Goal: Navigation & Orientation: Find specific page/section

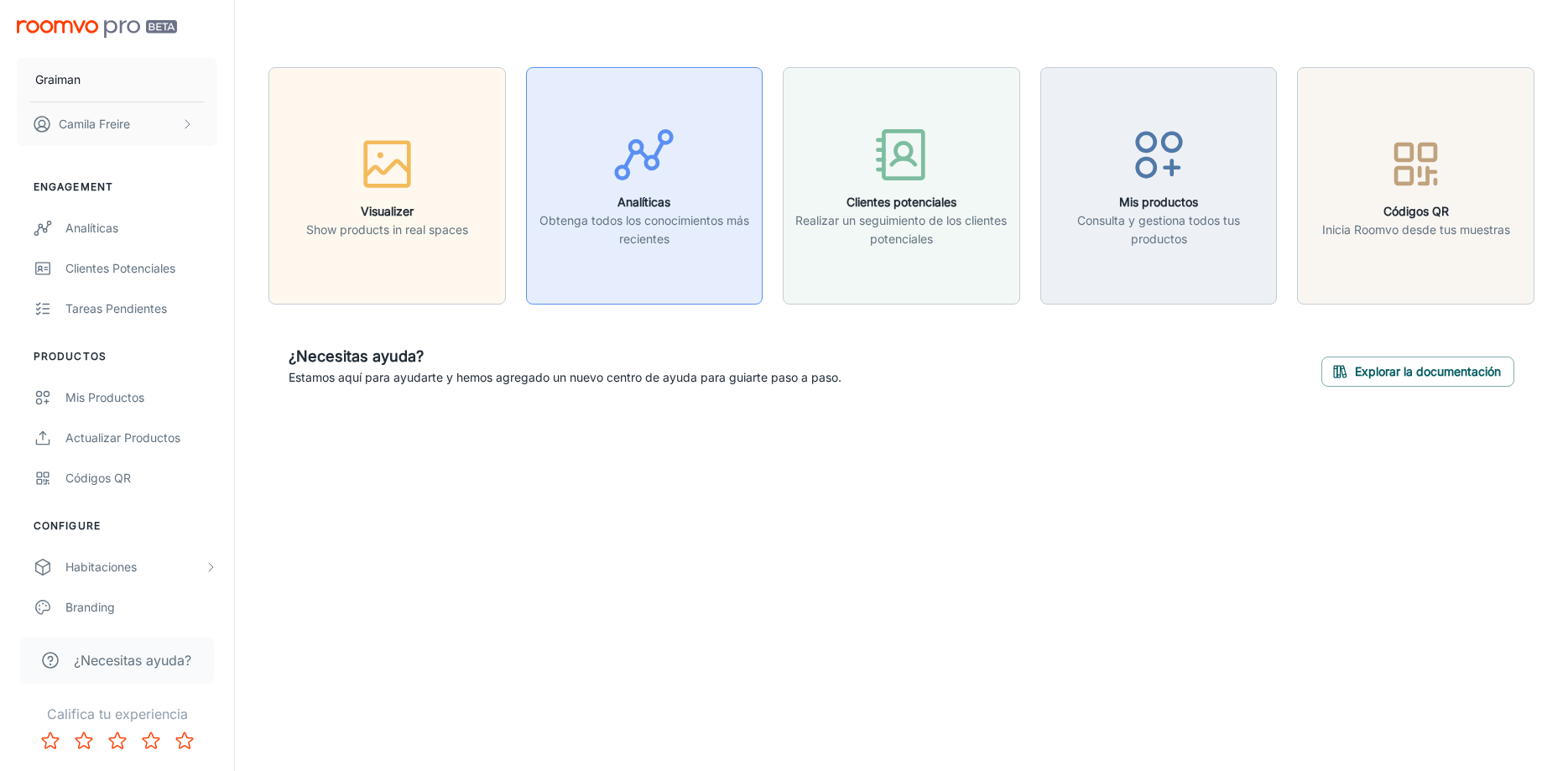
click at [657, 179] on icon "button" at bounding box center [644, 155] width 63 height 63
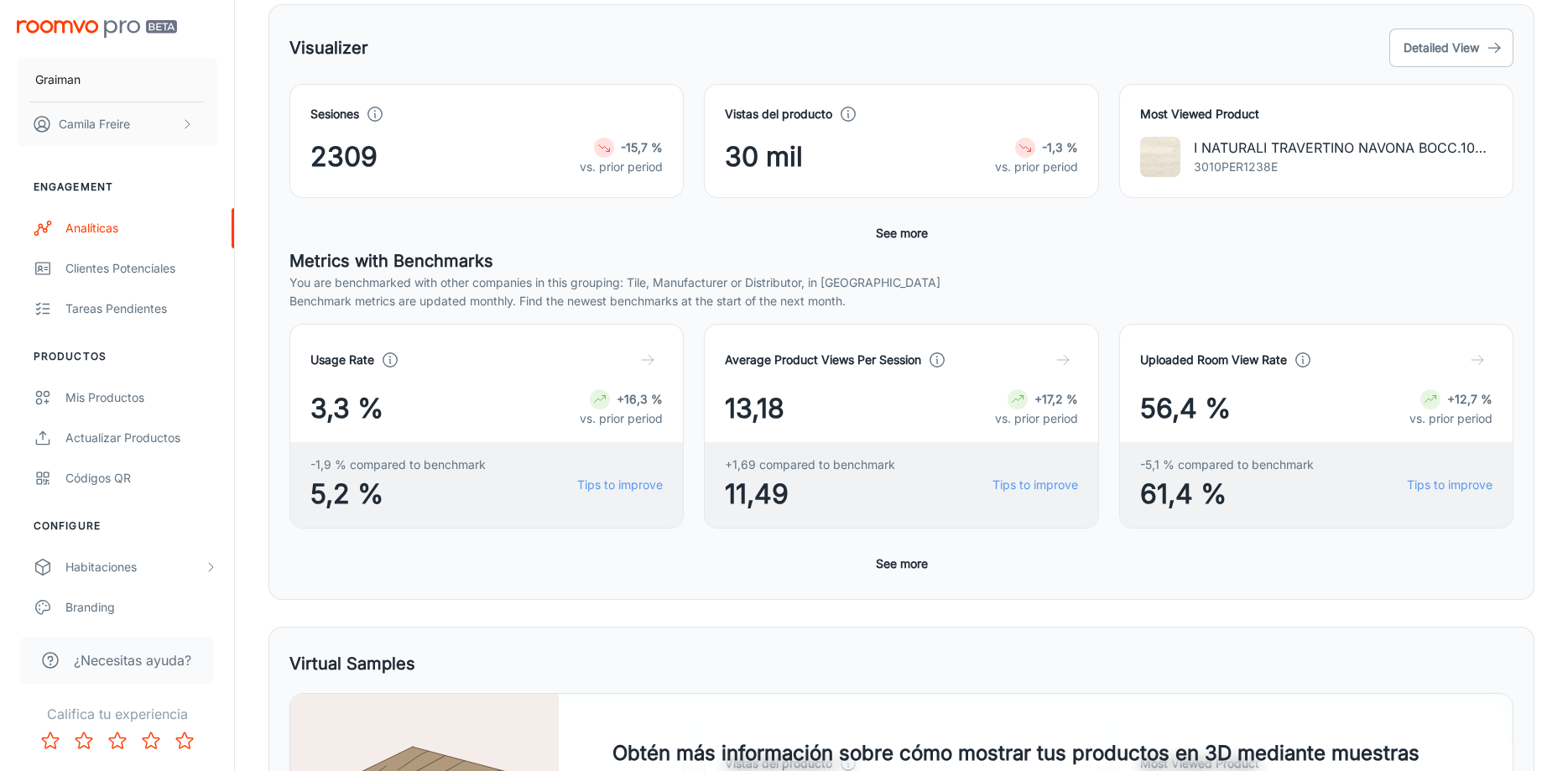
scroll to position [599, 0]
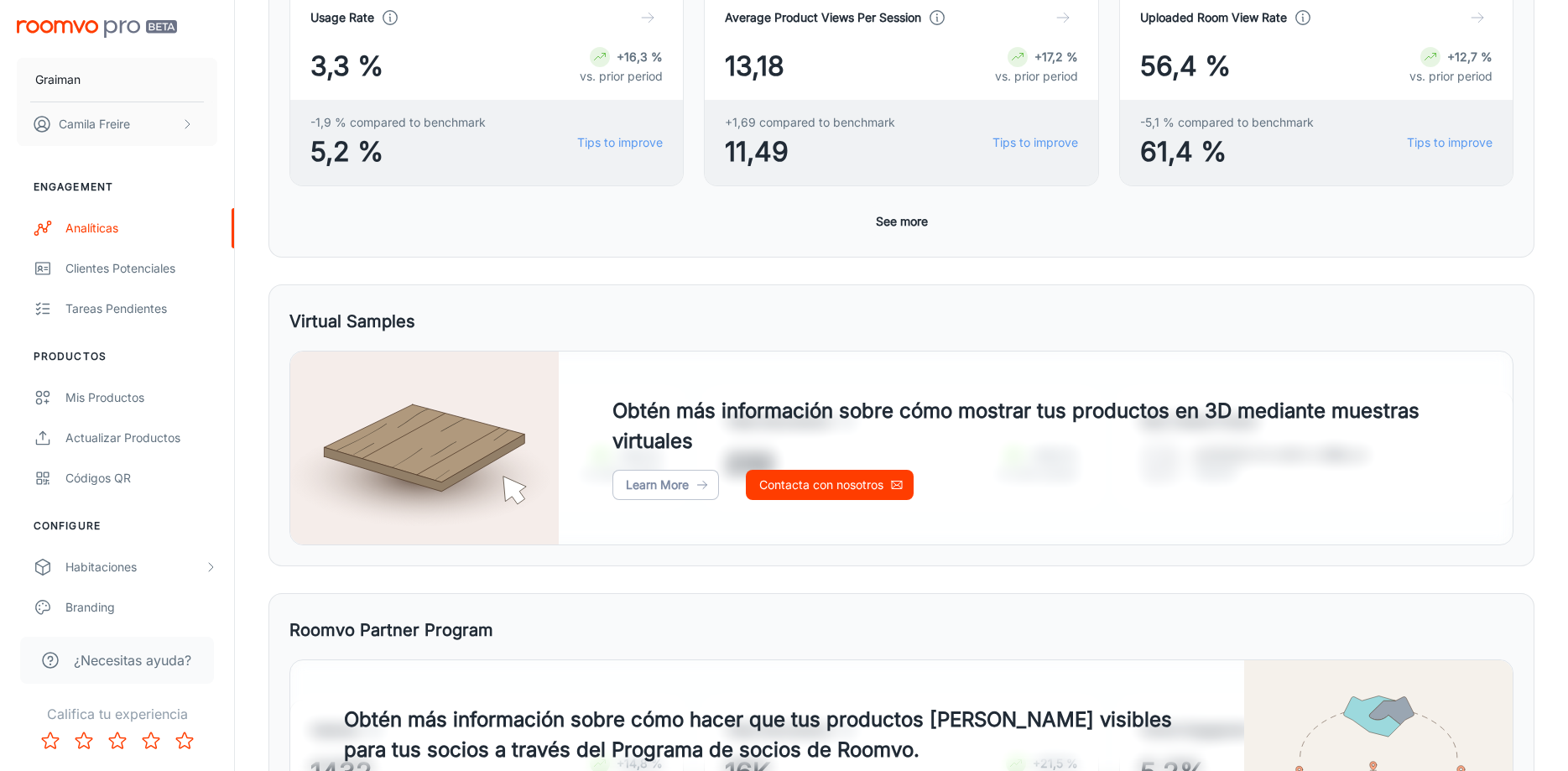
click at [879, 223] on button "See more" at bounding box center [902, 222] width 65 height 31
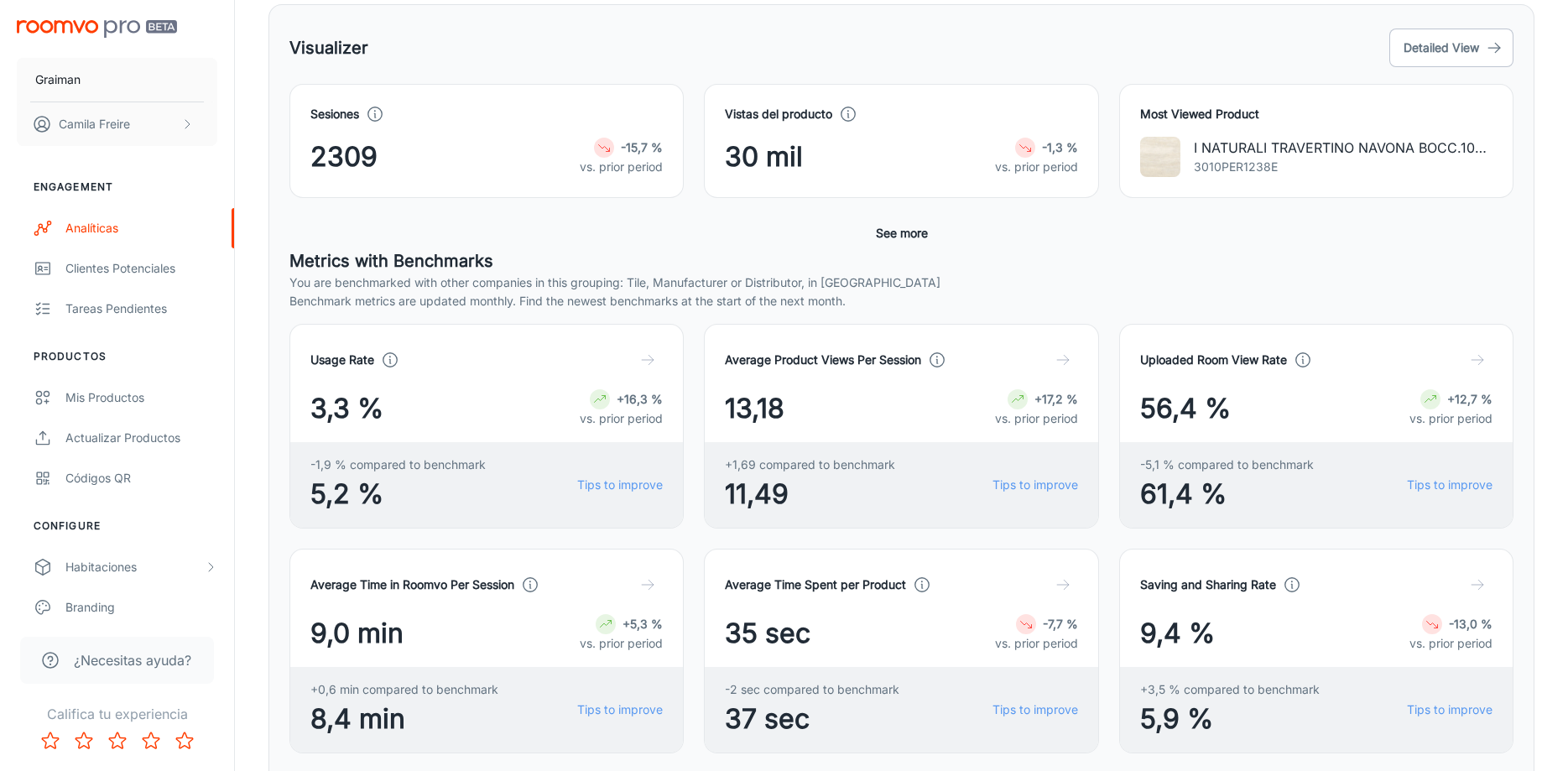
scroll to position [0, 0]
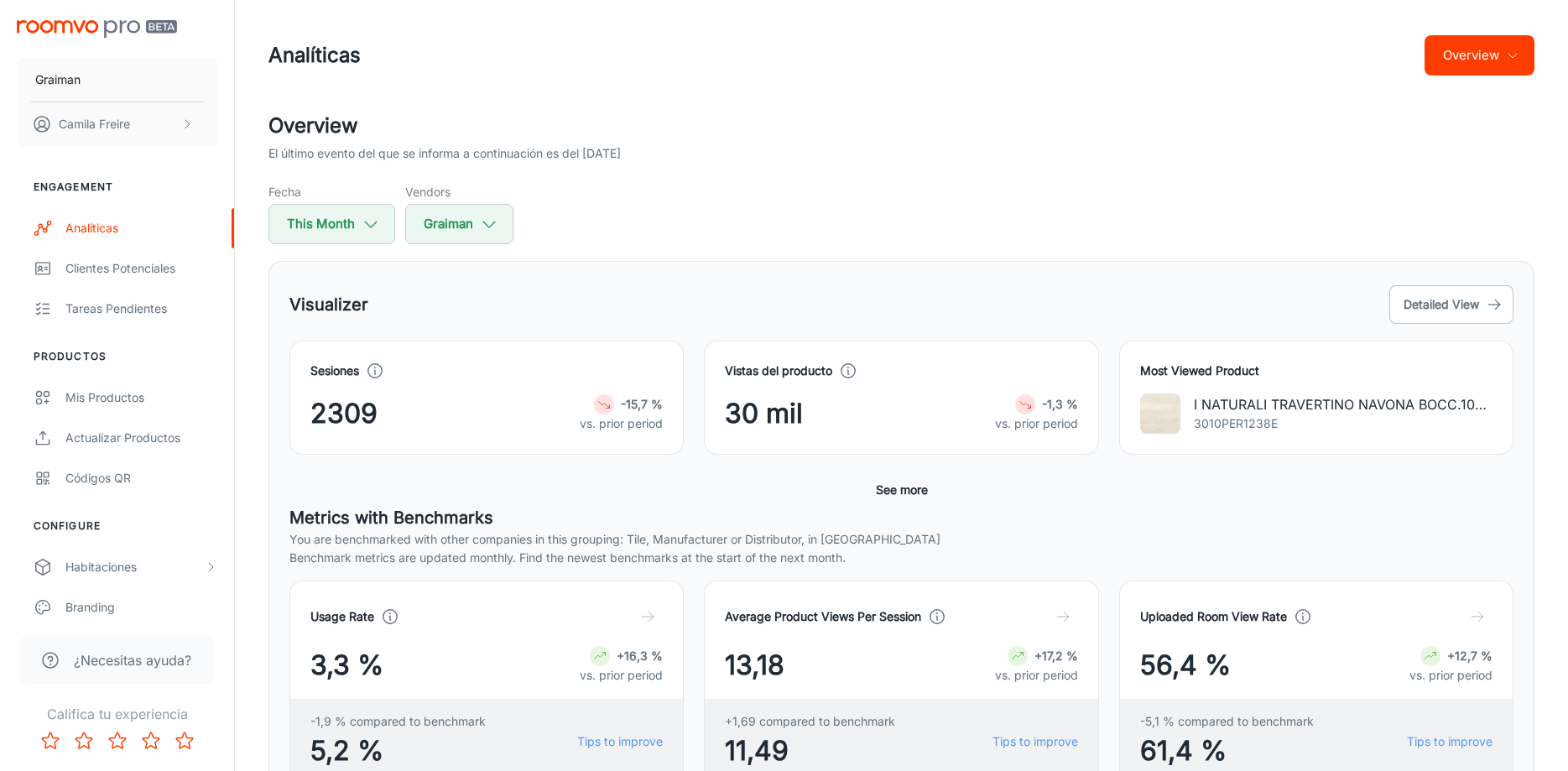
click at [1445, 57] on button "Overview" at bounding box center [1479, 54] width 110 height 40
click at [1467, 130] on li "Visualizer" at bounding box center [1490, 128] width 88 height 31
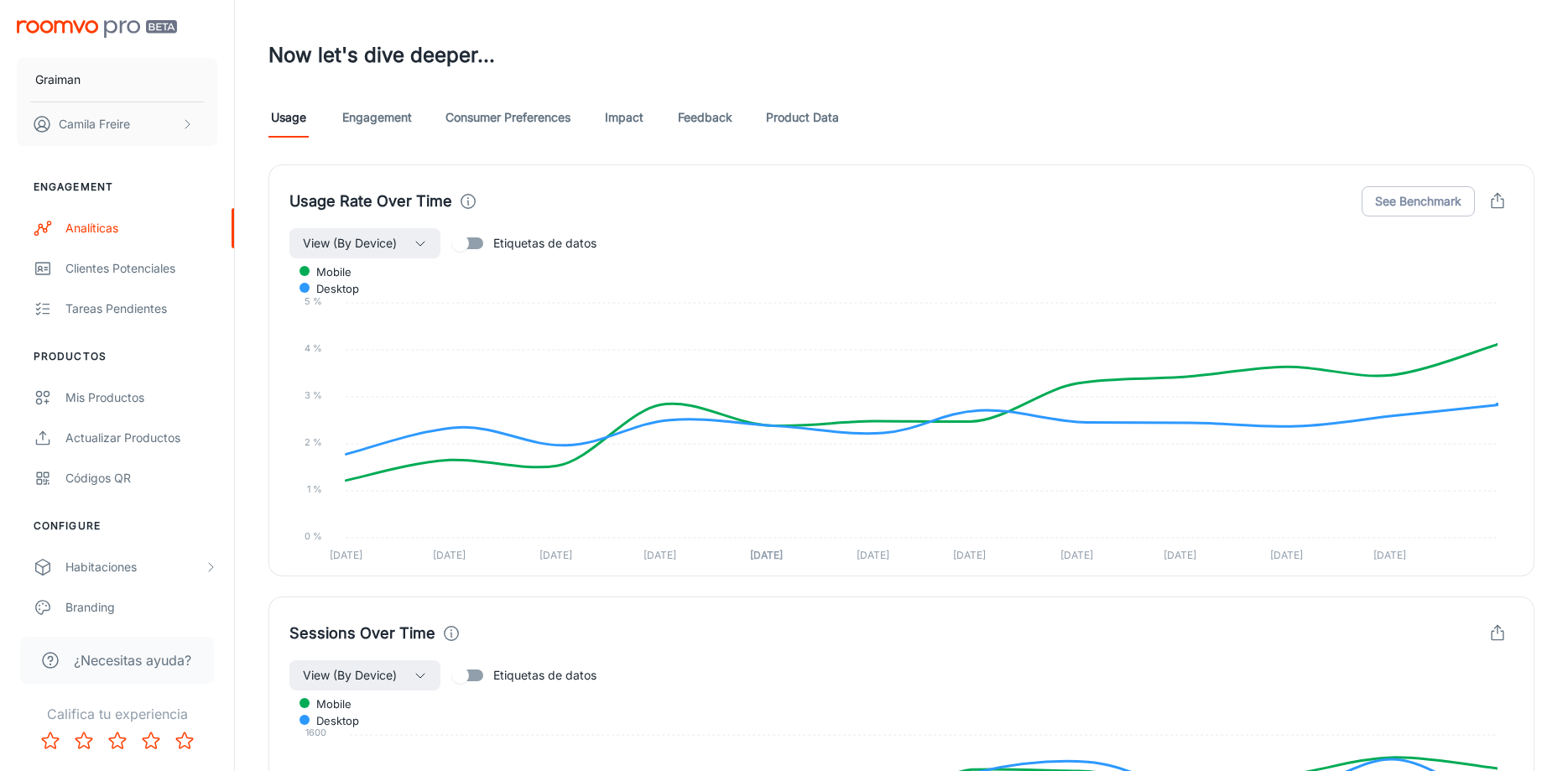
scroll to position [941, 0]
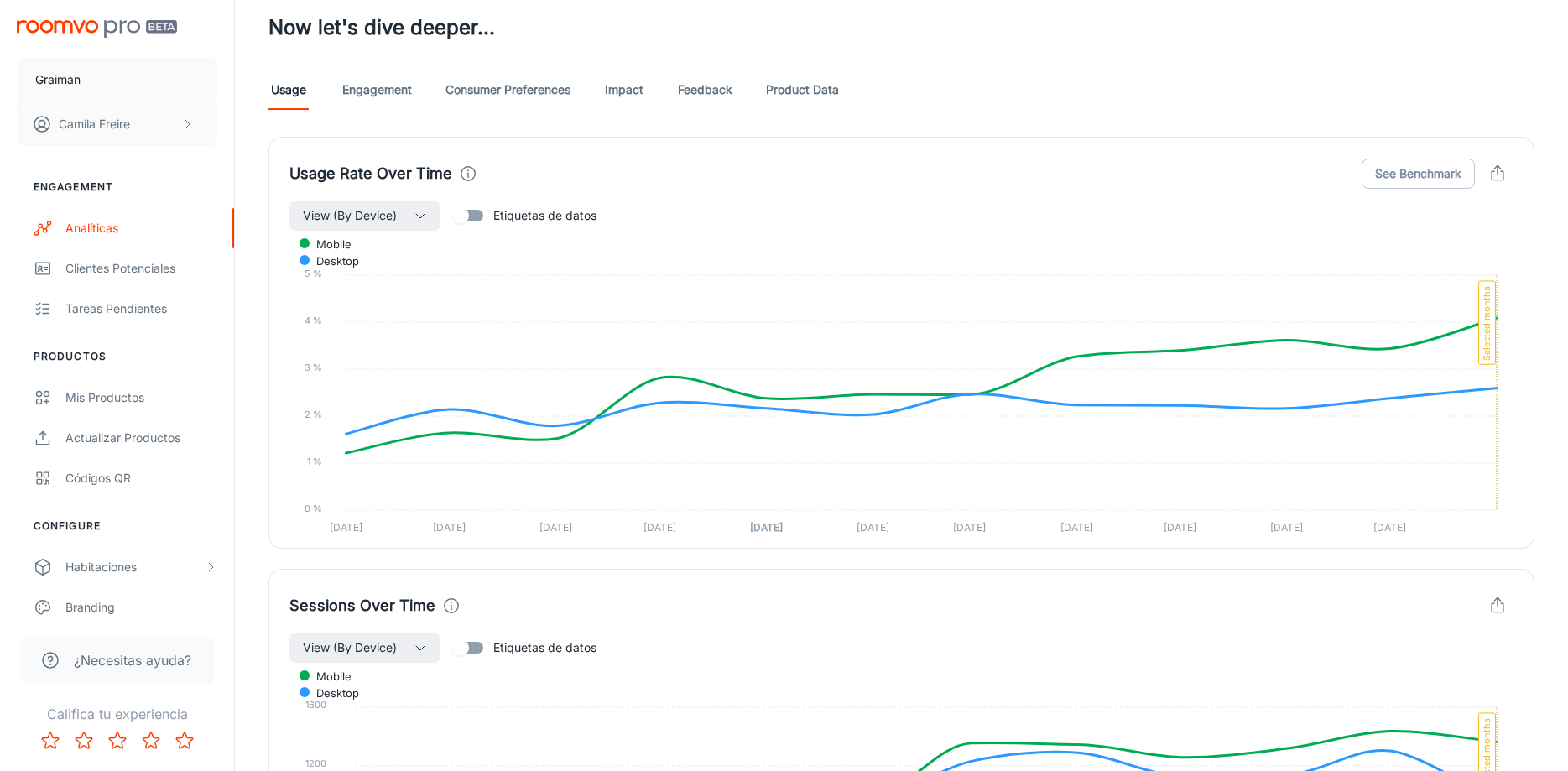
click at [366, 81] on link "Engagement" at bounding box center [377, 89] width 70 height 40
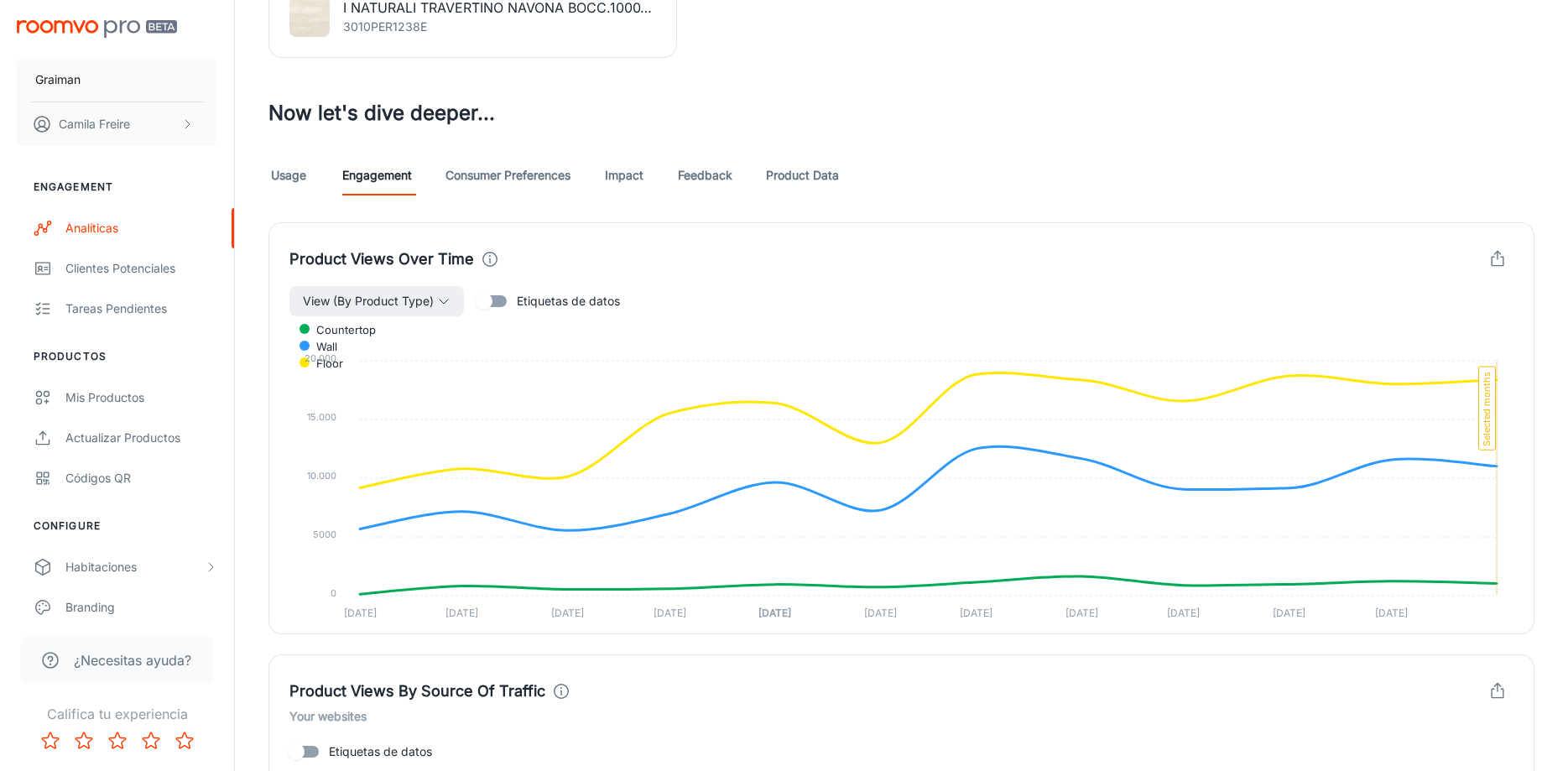
scroll to position [941, 0]
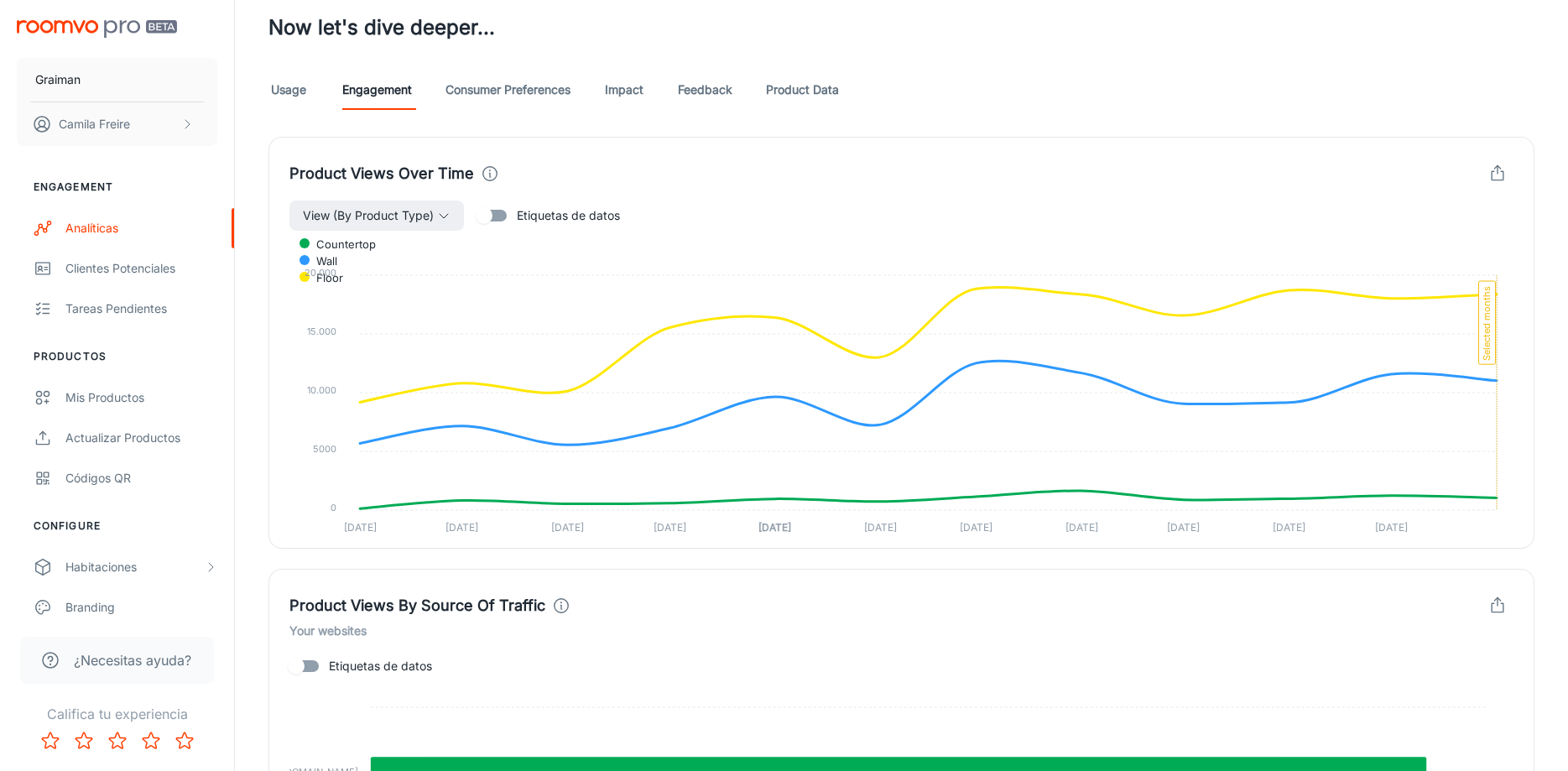
click at [529, 94] on link "Consumer Preferences" at bounding box center [507, 89] width 125 height 40
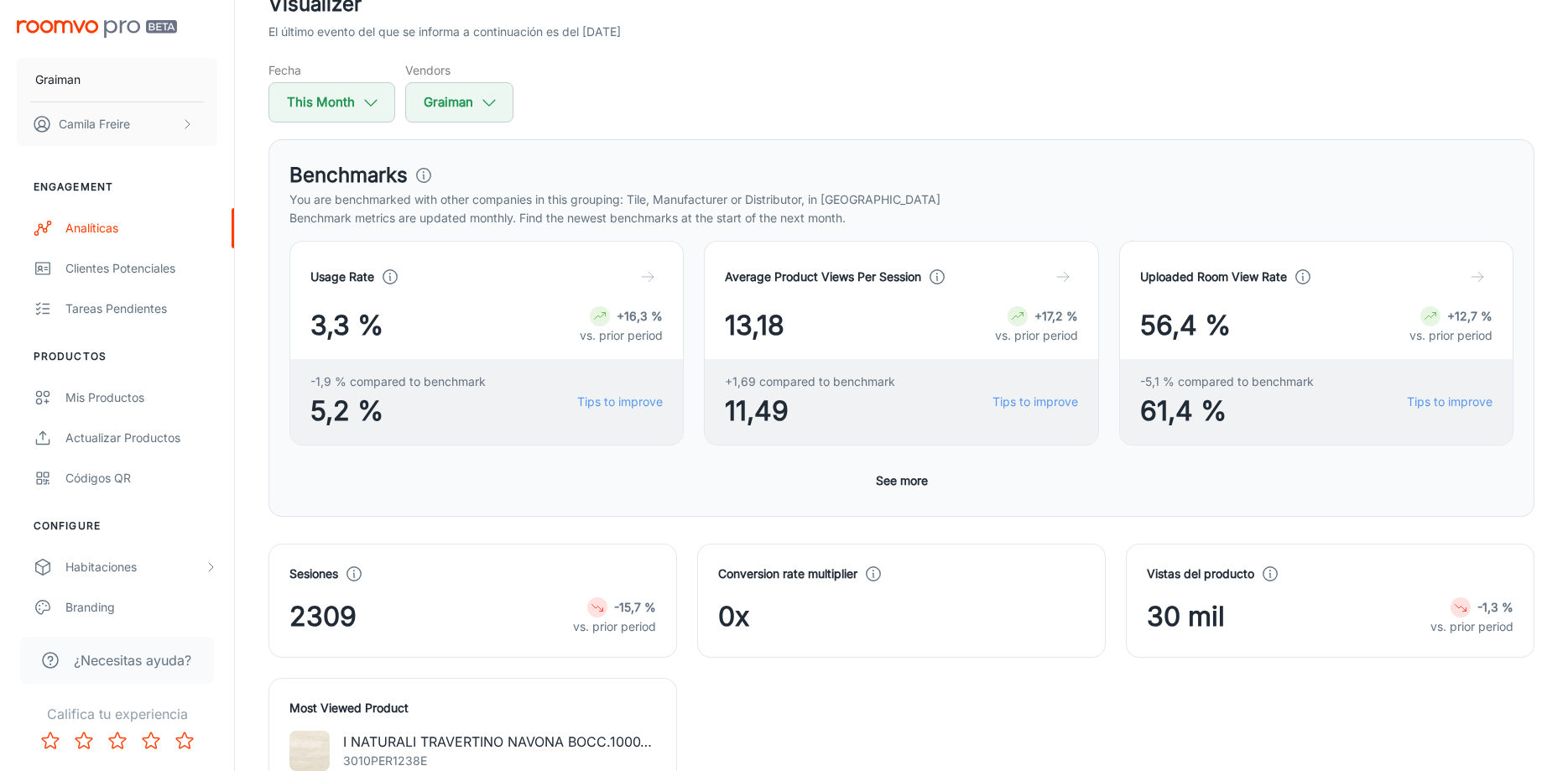
scroll to position [171, 0]
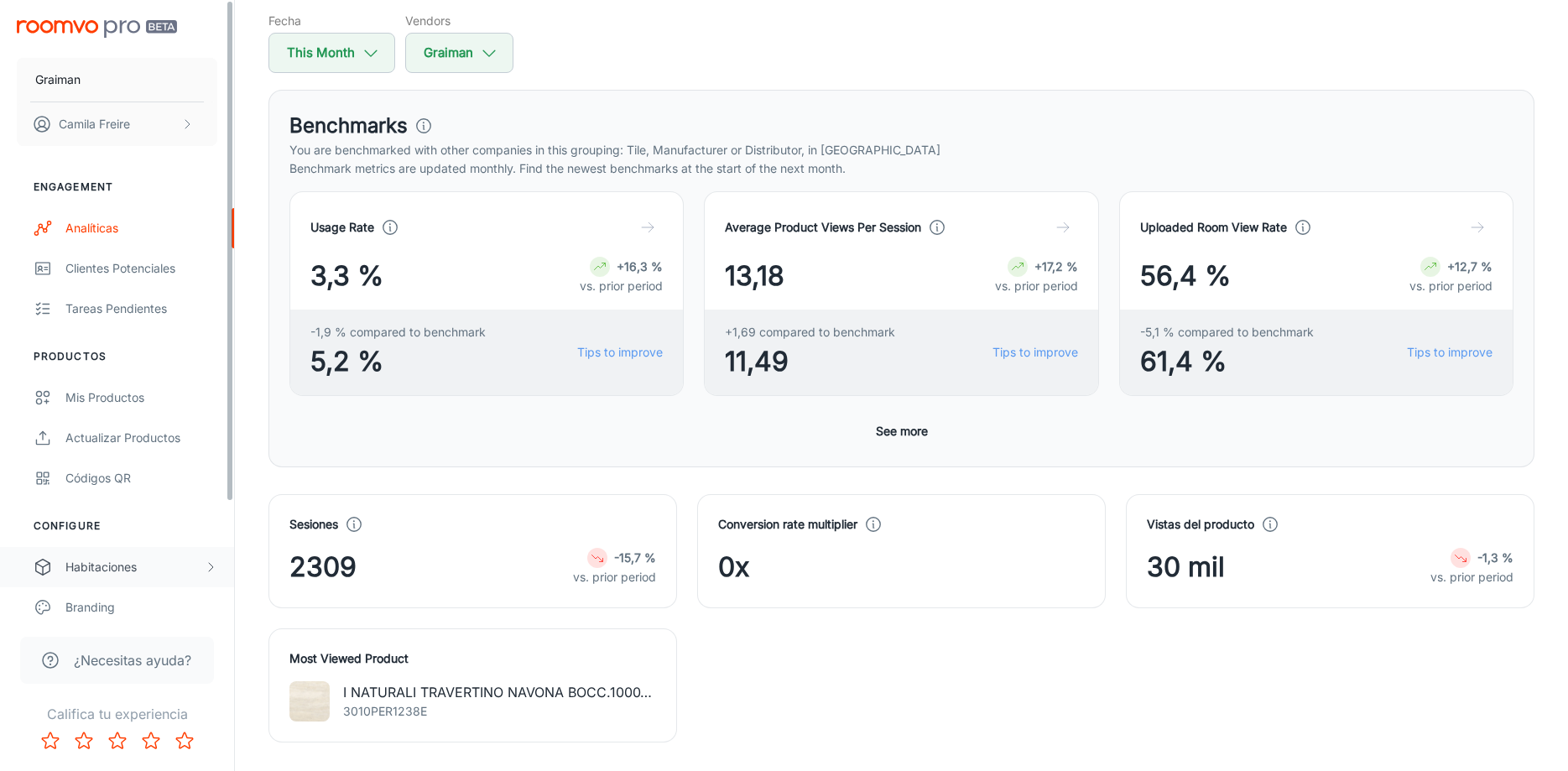
click at [117, 553] on div "Habitaciones" at bounding box center [116, 567] width 234 height 40
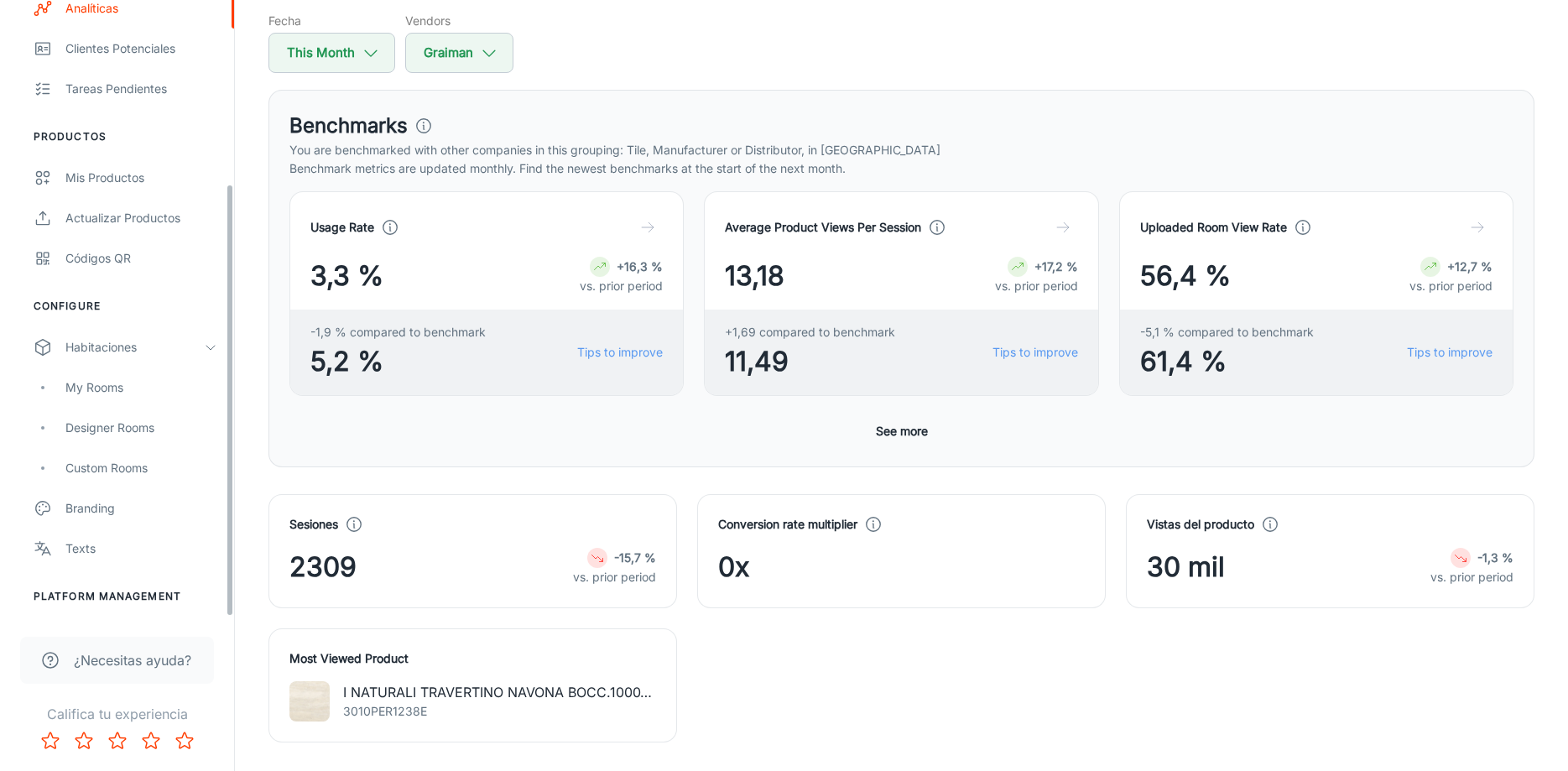
scroll to position [261, 0]
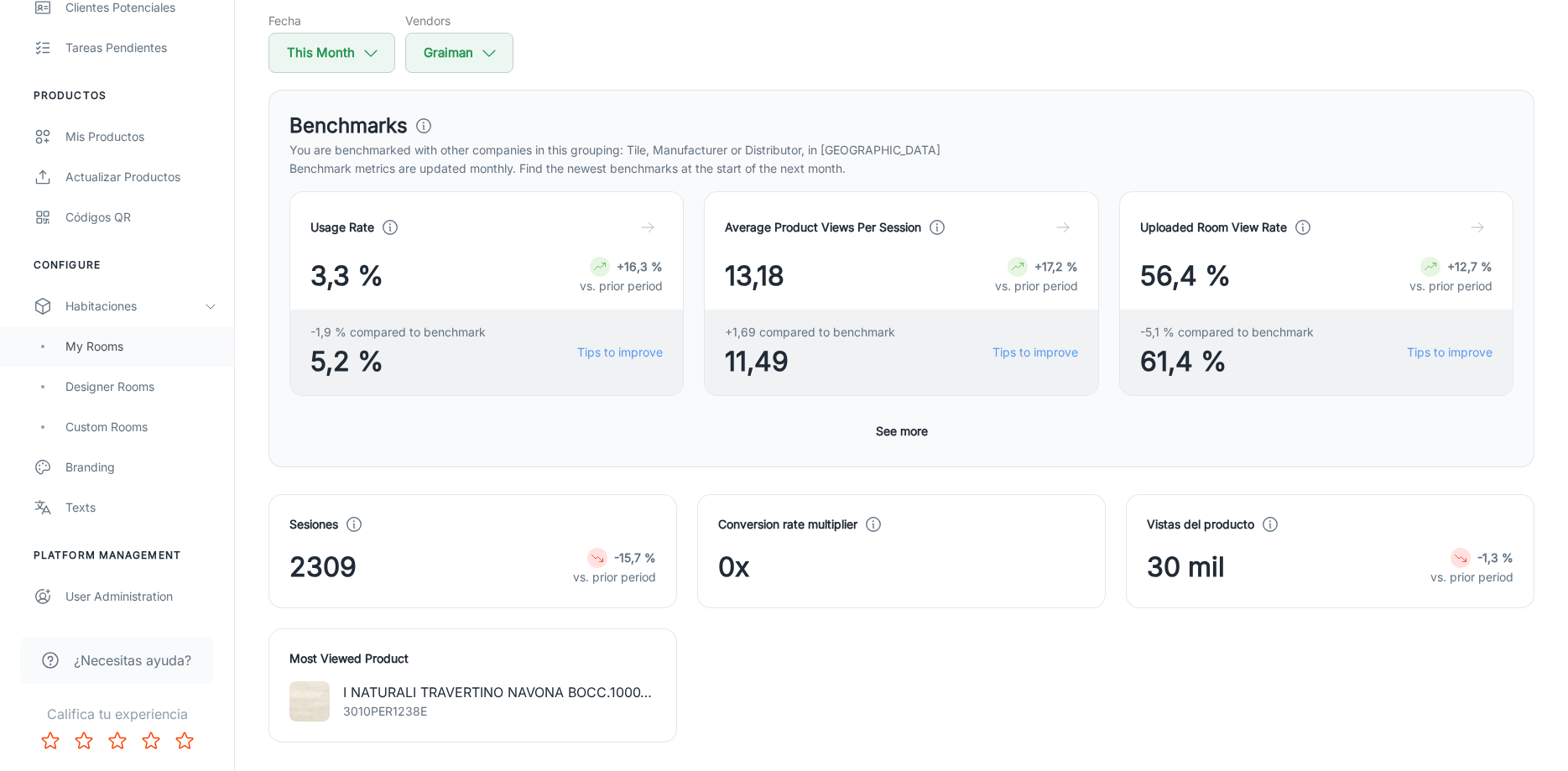
click at [110, 349] on div "My Rooms" at bounding box center [141, 347] width 152 height 19
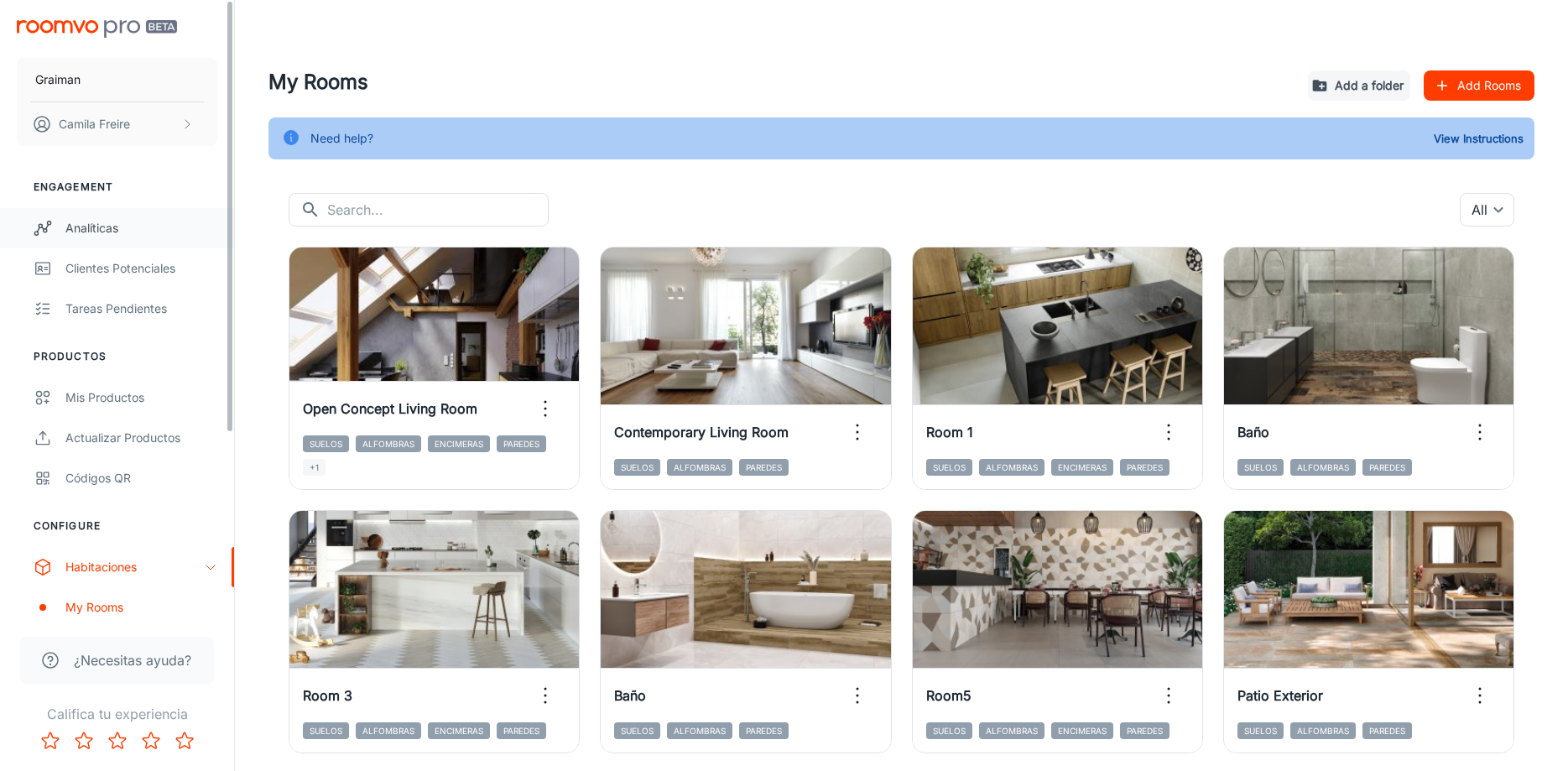
click at [102, 232] on div "Analíticas" at bounding box center [141, 229] width 152 height 19
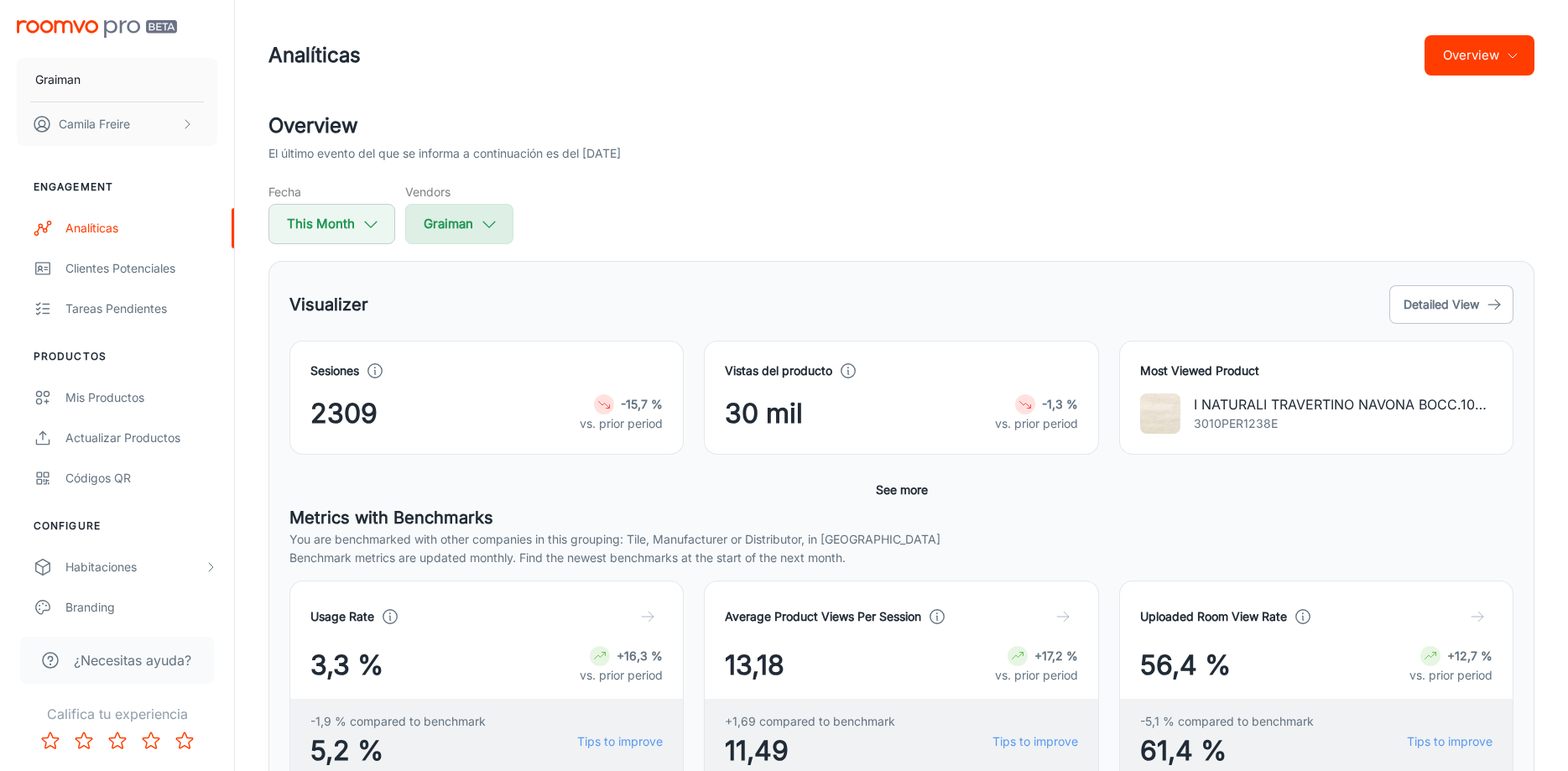
click at [446, 222] on button "Graiman" at bounding box center [459, 224] width 108 height 40
click at [631, 213] on div at bounding box center [784, 385] width 1568 height 771
